Goal: Check status

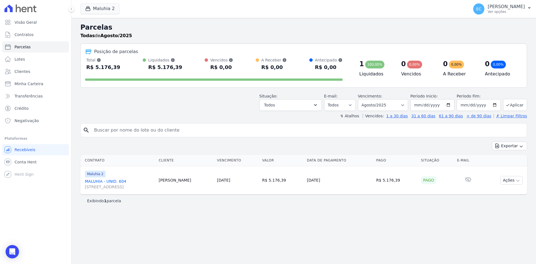
select select
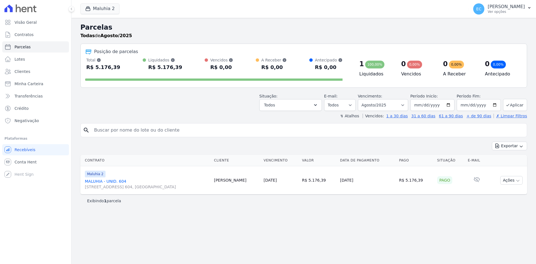
select select
click at [85, 14] on button "Maluhia 2" at bounding box center [99, 8] width 39 height 11
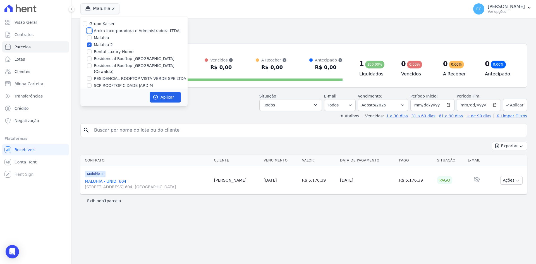
click at [87, 31] on input "Aroka Incorporadora e Administradora LTDA." at bounding box center [89, 30] width 4 height 4
checkbox input "true"
click at [89, 43] on input "Maluhia 2" at bounding box center [89, 44] width 4 height 4
checkbox input "false"
click at [153, 97] on icon "button" at bounding box center [156, 97] width 6 height 6
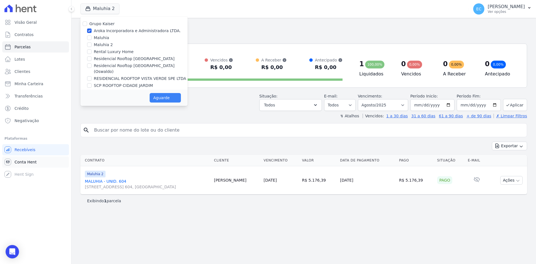
select select
